Goal: Submit feedback/report problem

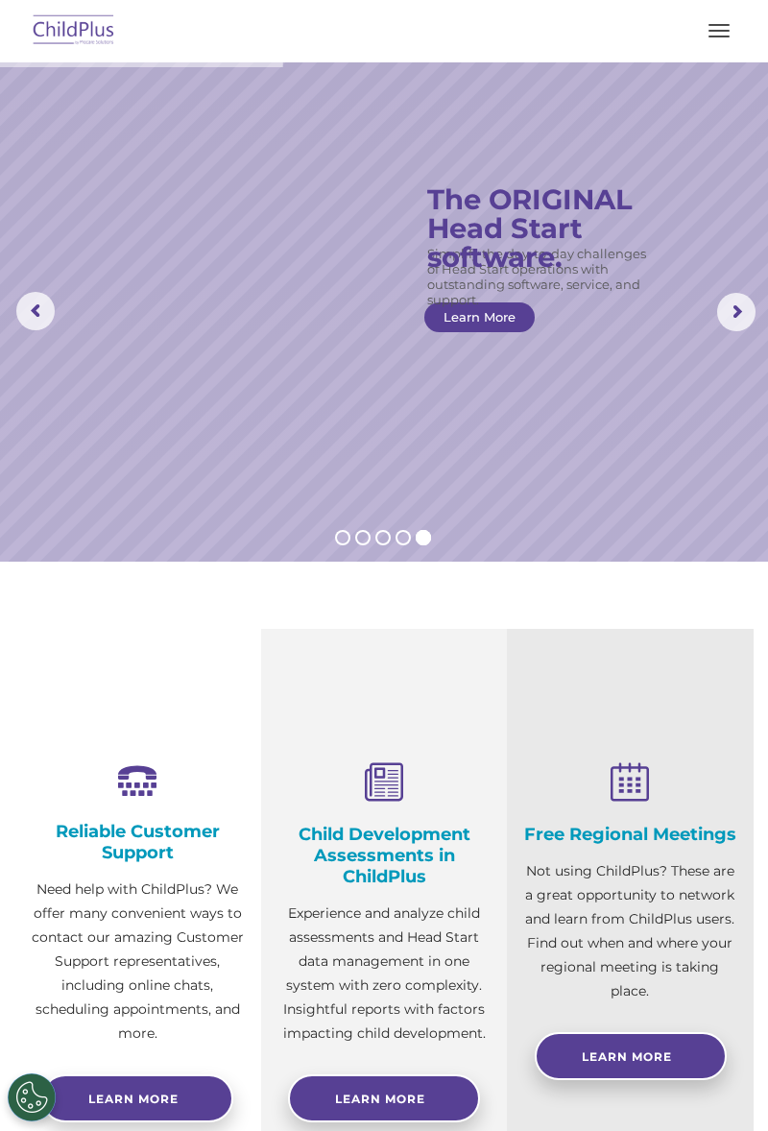
scroll to position [745, 0]
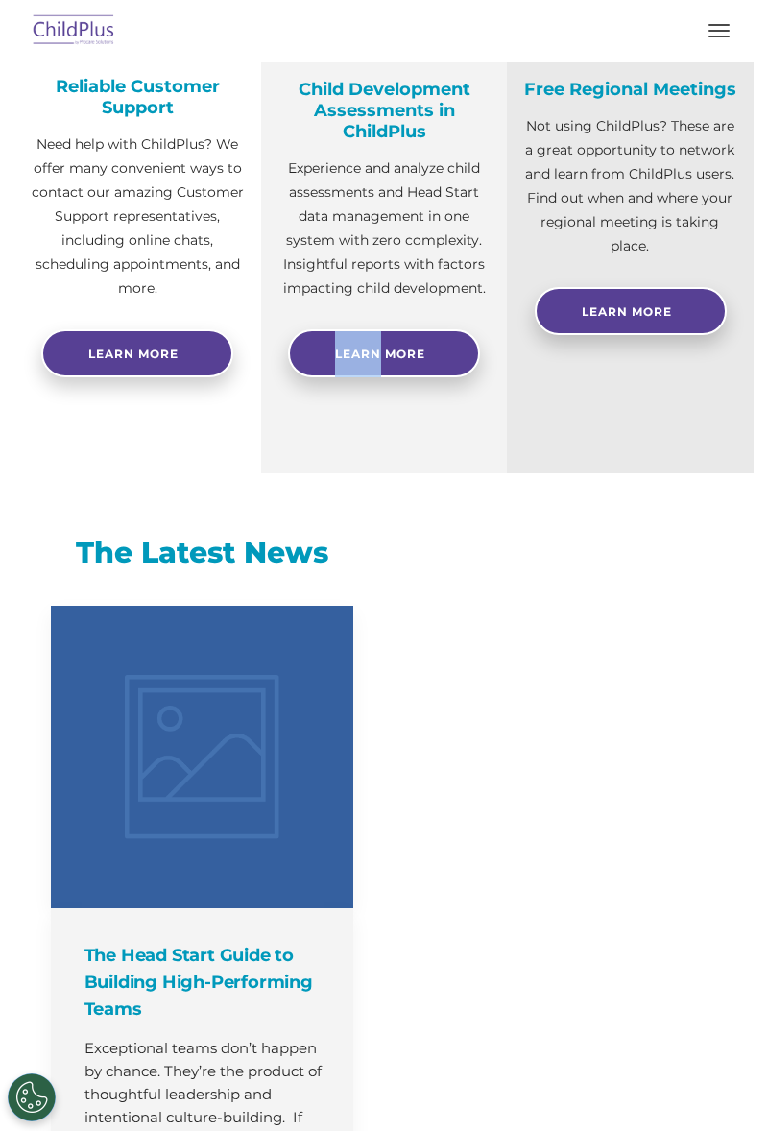
select select "MEDIUM"
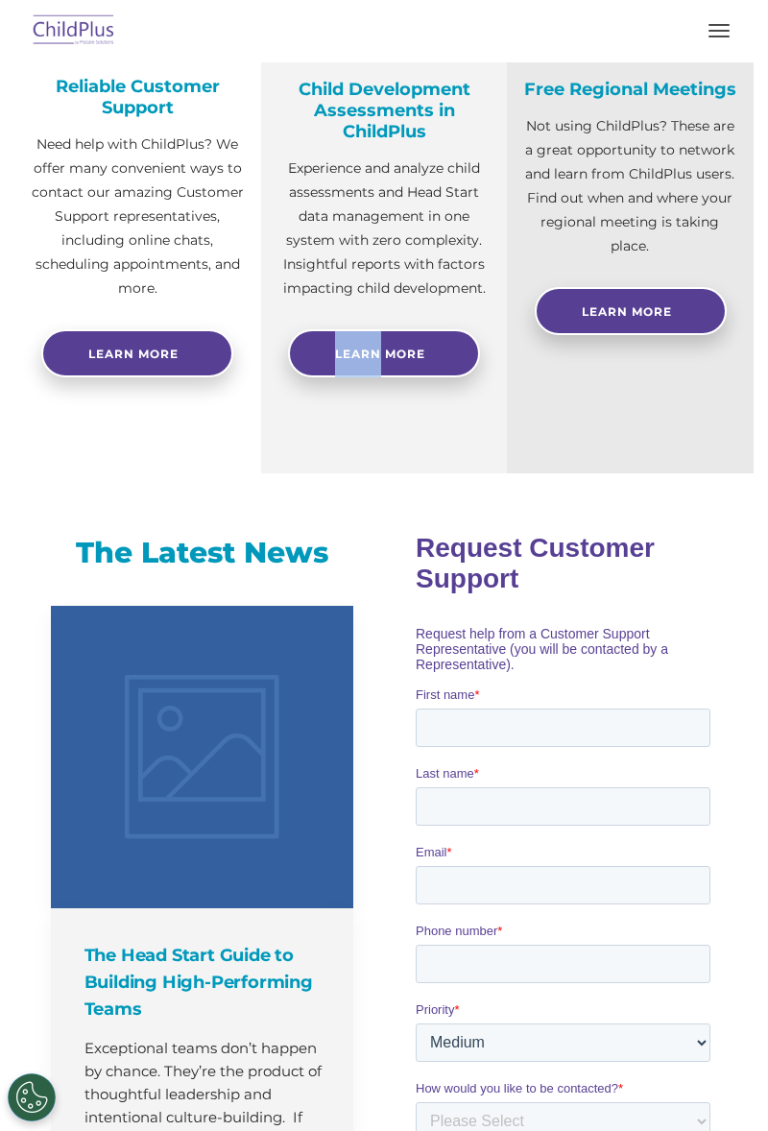
scroll to position [0, 0]
click at [263, 1085] on p "Exceptional teams don’t happen by chance. They’re the product of thoughtful lea…" at bounding box center [204, 1106] width 240 height 138
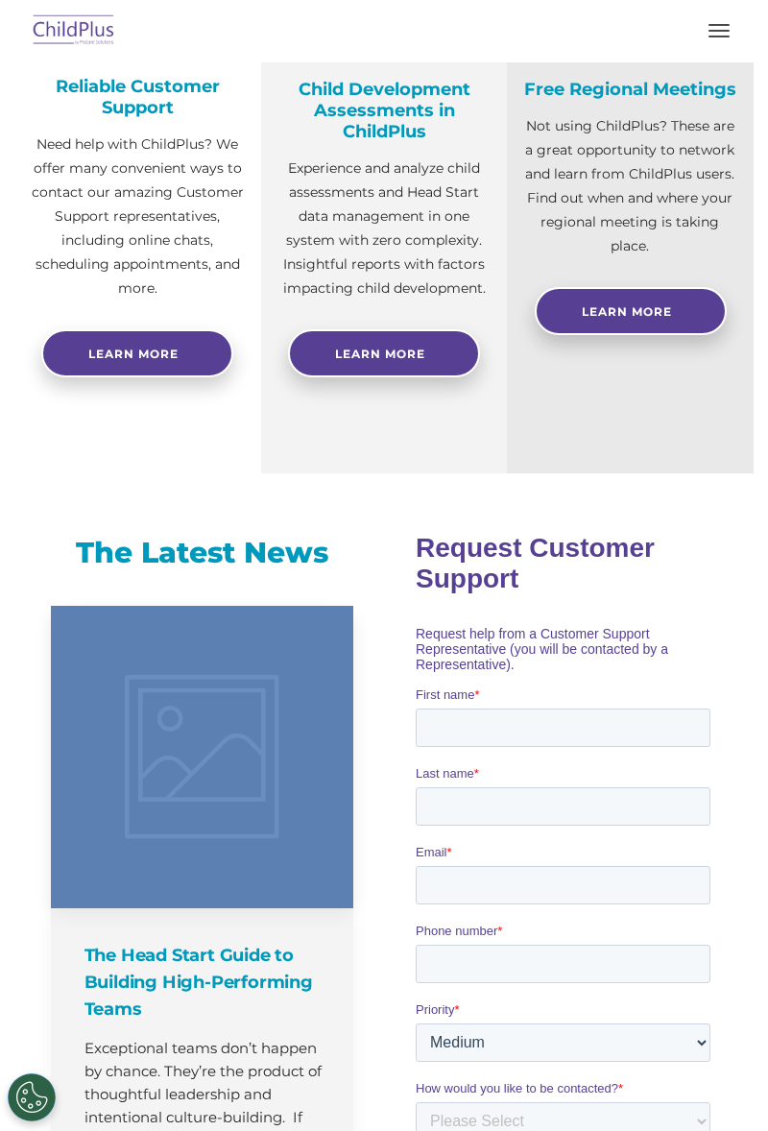
click at [263, 1078] on p "Exceptional teams don’t happen by chance. They’re the product of thoughtful lea…" at bounding box center [204, 1106] width 240 height 138
click at [262, 1087] on p "Exceptional teams don’t happen by chance. They’re the product of thoughtful lea…" at bounding box center [204, 1106] width 240 height 138
click at [261, 1081] on p "Exceptional teams don’t happen by chance. They’re the product of thoughtful lea…" at bounding box center [204, 1106] width 240 height 138
click at [261, 1085] on p "Exceptional teams don’t happen by chance. They’re the product of thoughtful lea…" at bounding box center [204, 1106] width 240 height 138
click at [262, 1085] on p "Exceptional teams don’t happen by chance. They’re the product of thoughtful lea…" at bounding box center [204, 1106] width 240 height 138
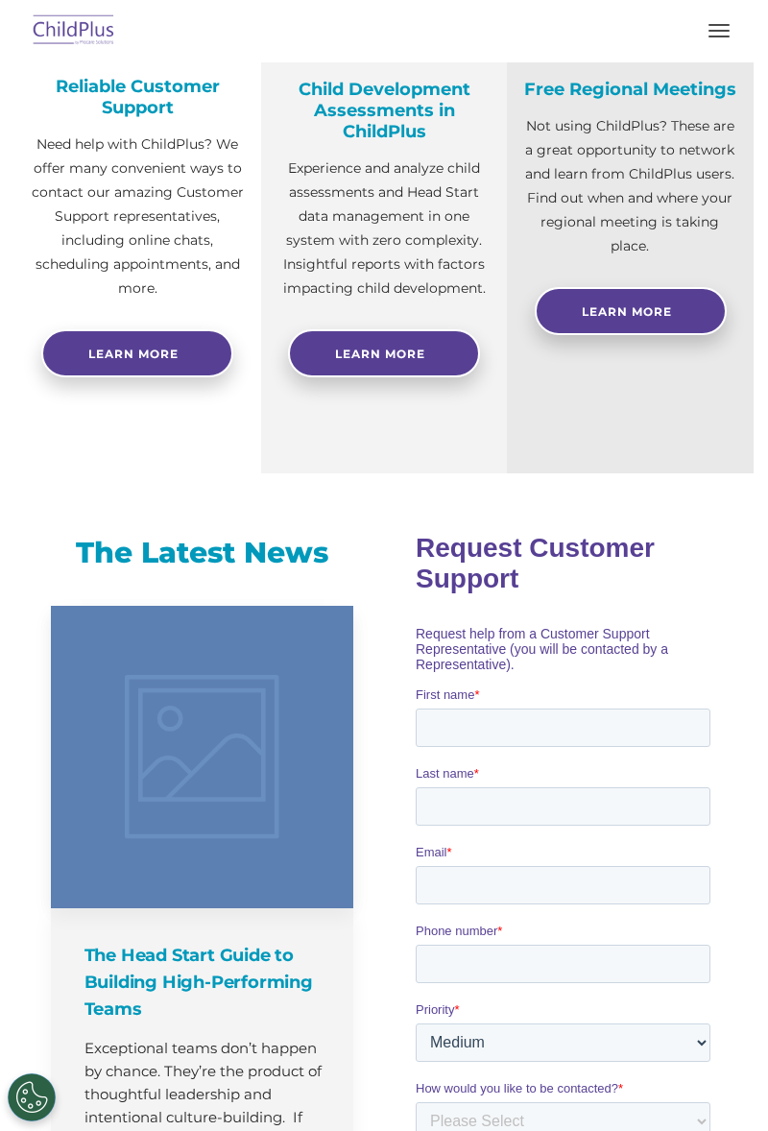
click at [260, 1085] on p "Exceptional teams don’t happen by chance. They’re the product of thoughtful lea…" at bounding box center [204, 1106] width 240 height 138
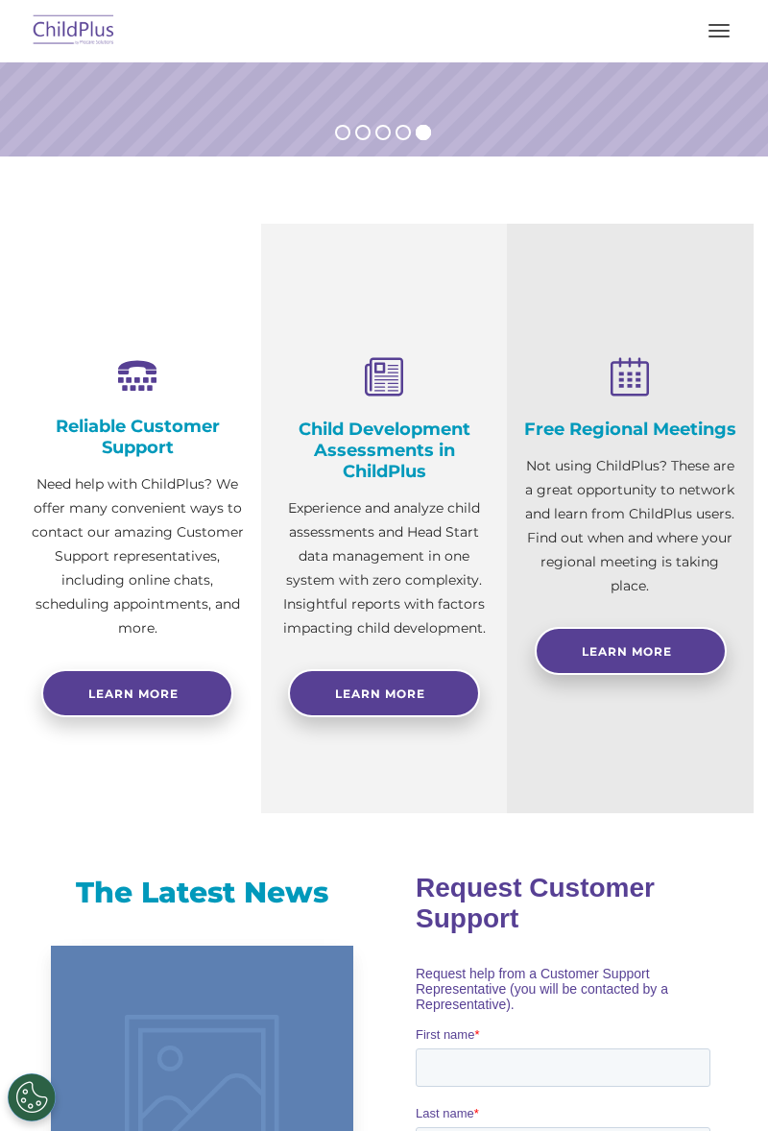
scroll to position [405, 0]
